Goal: Book appointment/travel/reservation

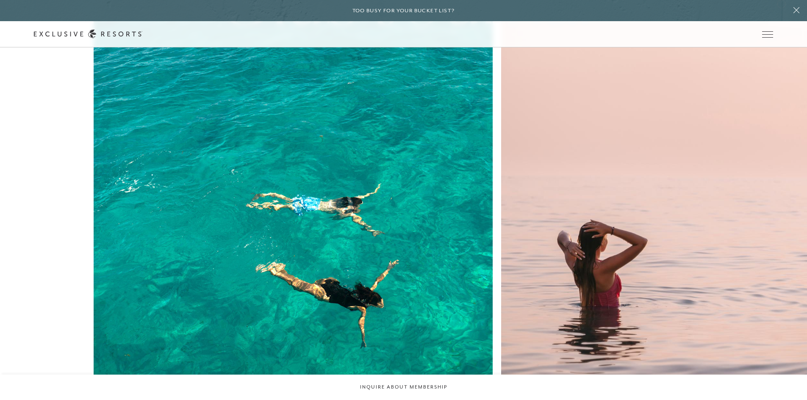
scroll to position [3644, 0]
click at [0, 0] on link "The Collection" at bounding box center [0, 0] width 0 height 0
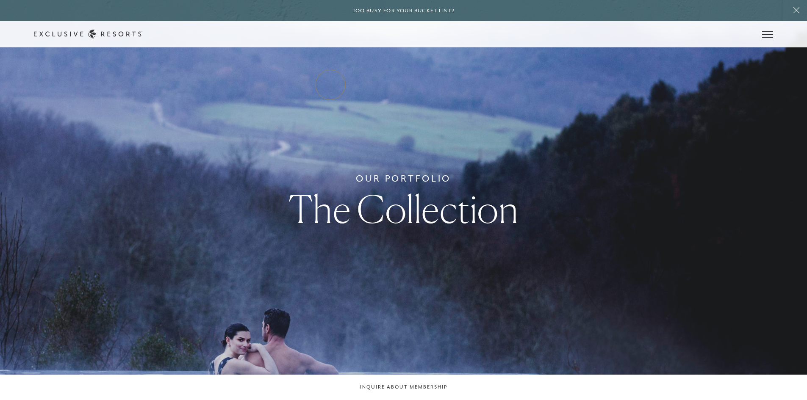
click at [0, 0] on link "Residence Collection" at bounding box center [0, 0] width 0 height 0
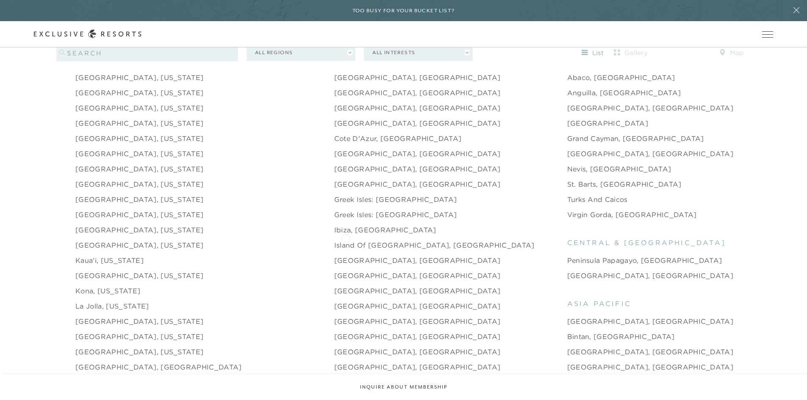
scroll to position [932, 0]
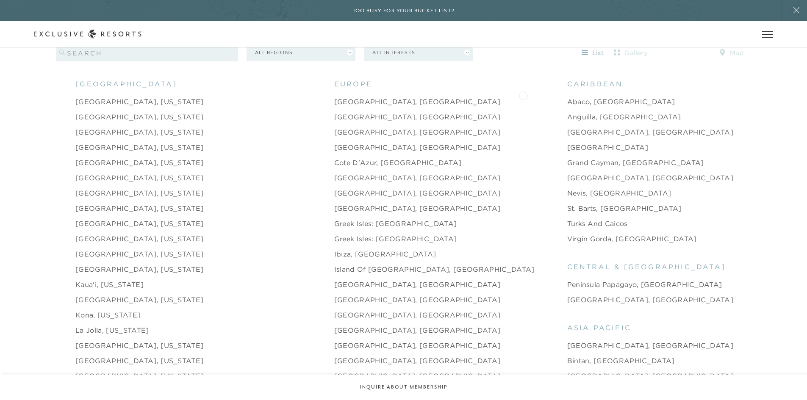
click at [399, 97] on link "Abaco, [GEOGRAPHIC_DATA]" at bounding box center [621, 102] width 108 height 10
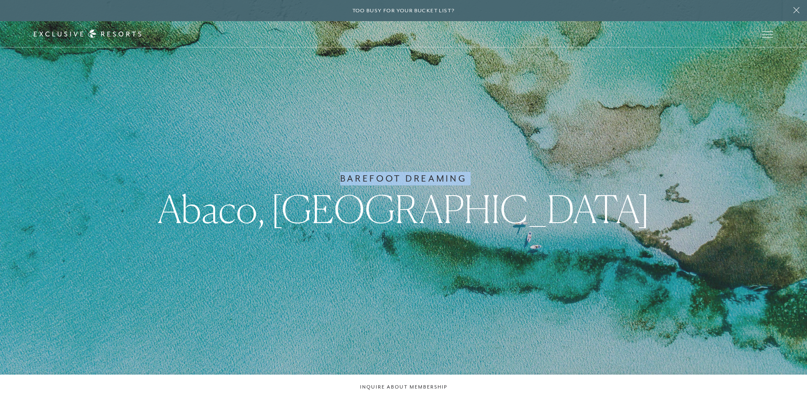
drag, startPoint x: 11, startPoint y: 229, endPoint x: -71, endPoint y: 198, distance: 87.2
click at [0, 198] on html "Skip to main content Too busy for your bucket list? Not a bucket list. A bluepr…" at bounding box center [403, 200] width 807 height 400
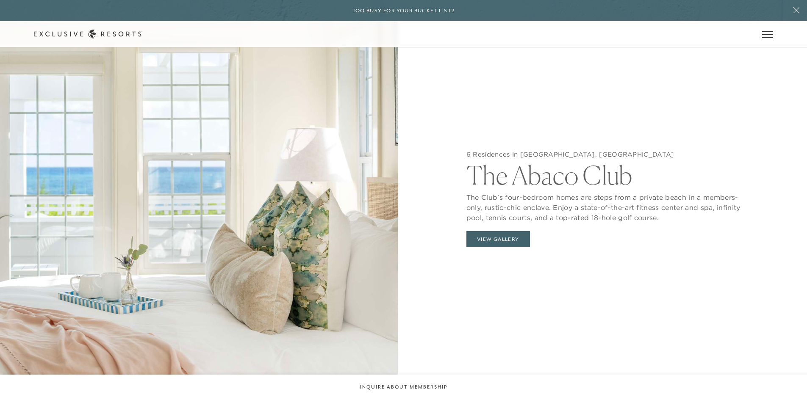
scroll to position [932, 0]
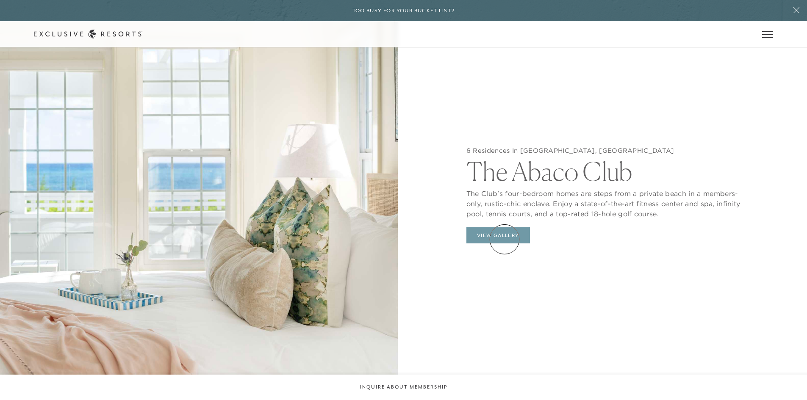
click at [399, 237] on button "View Gallery" at bounding box center [499, 236] width 64 height 16
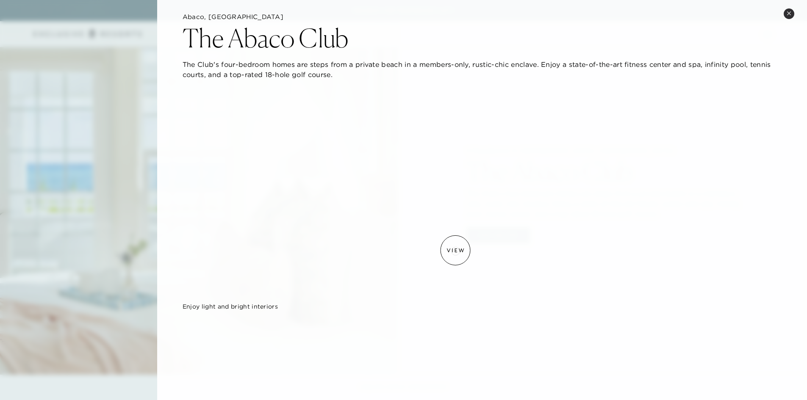
scroll to position [0, 0]
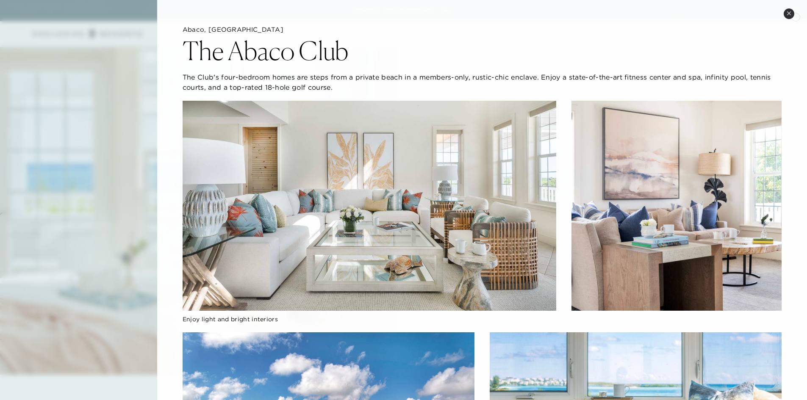
click at [399, 16] on button "Close quickview" at bounding box center [789, 13] width 11 height 11
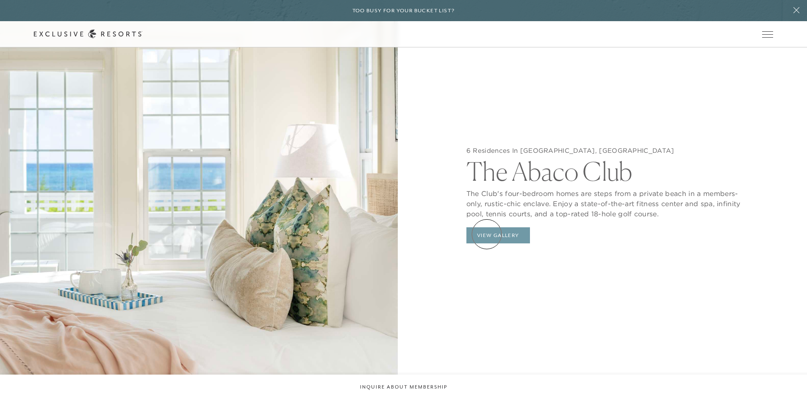
click at [399, 234] on button "View Gallery" at bounding box center [499, 236] width 64 height 16
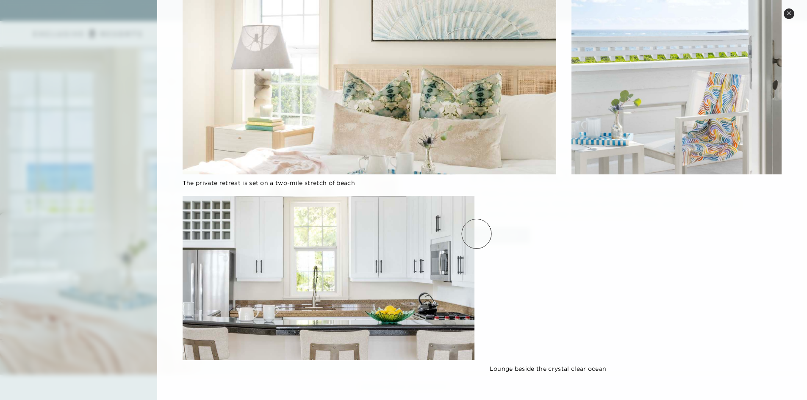
scroll to position [858, 0]
